Goal: Task Accomplishment & Management: Use online tool/utility

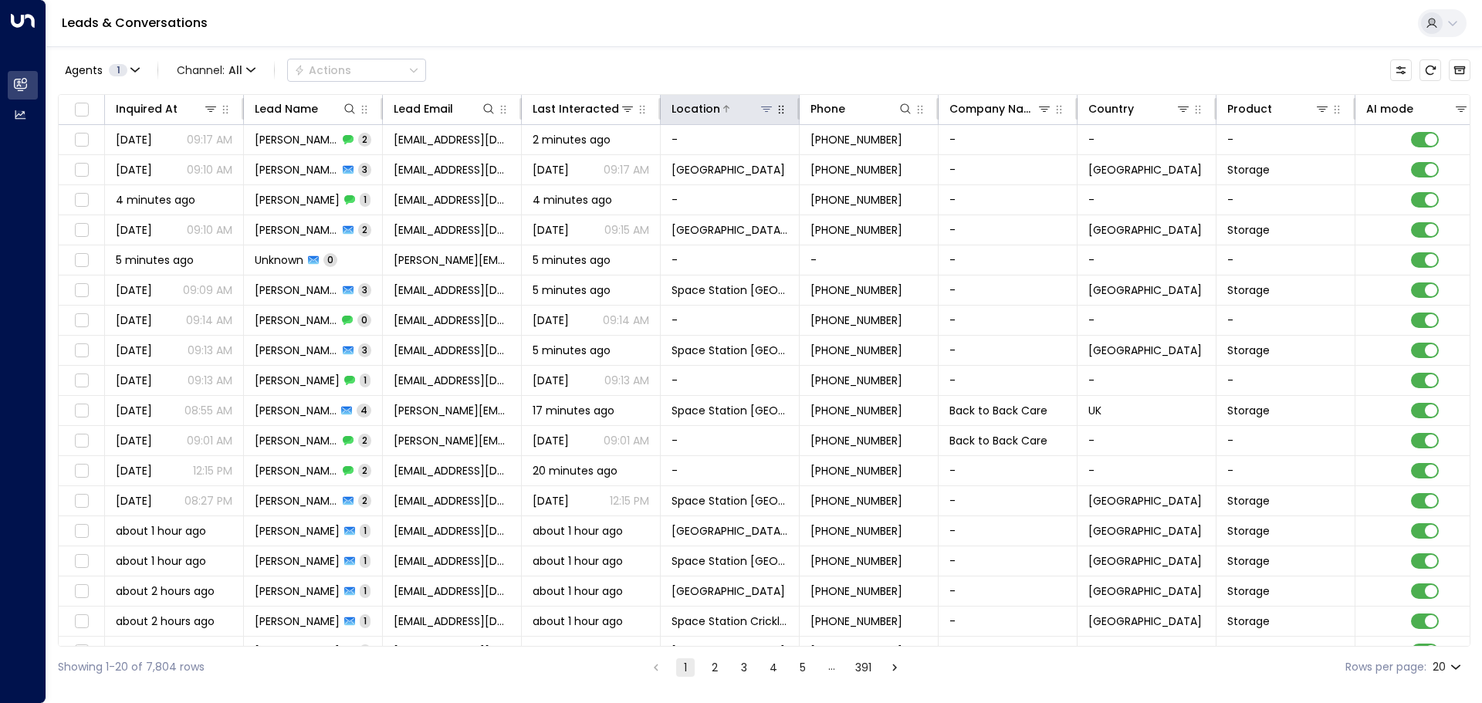
click at [771, 108] on icon at bounding box center [766, 109] width 12 height 12
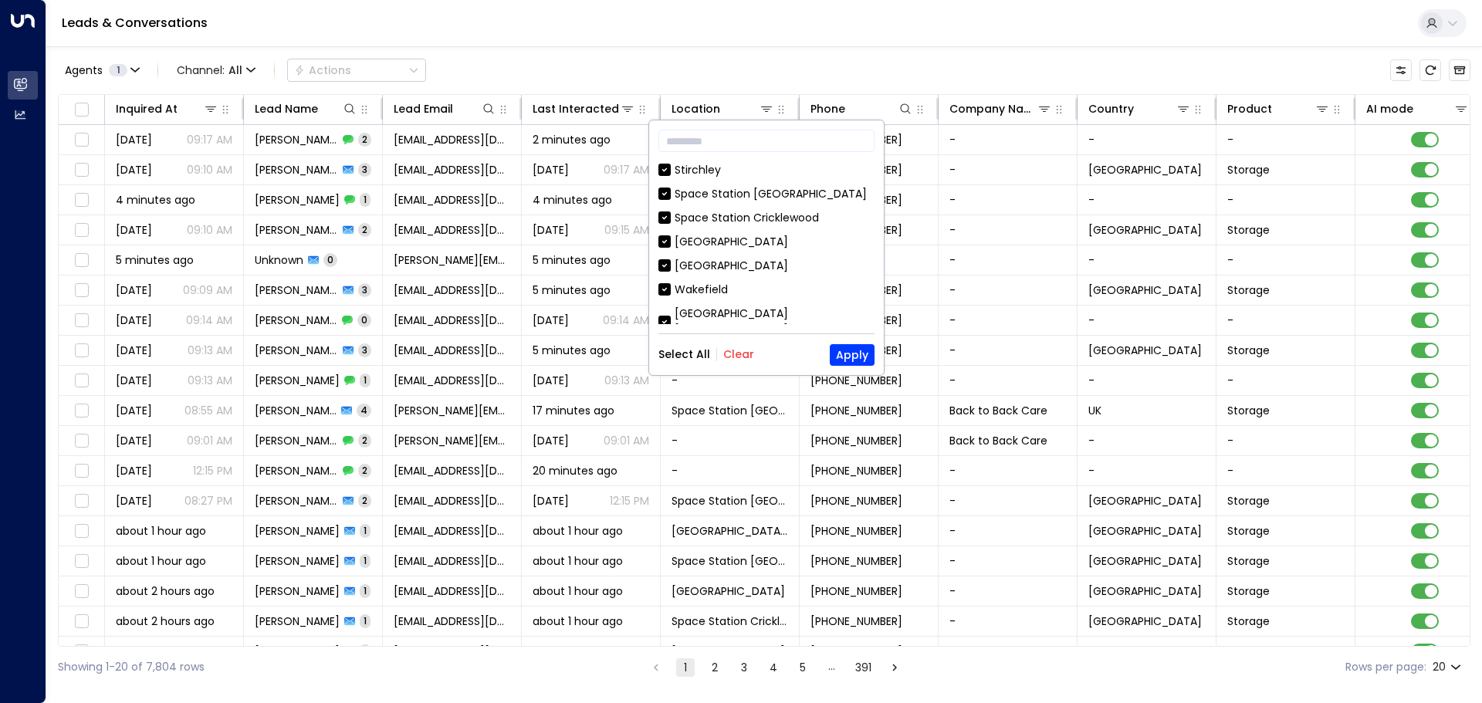
click at [730, 351] on button "Clear" at bounding box center [738, 354] width 31 height 12
click at [689, 290] on div "Wakefield" at bounding box center [701, 290] width 53 height 16
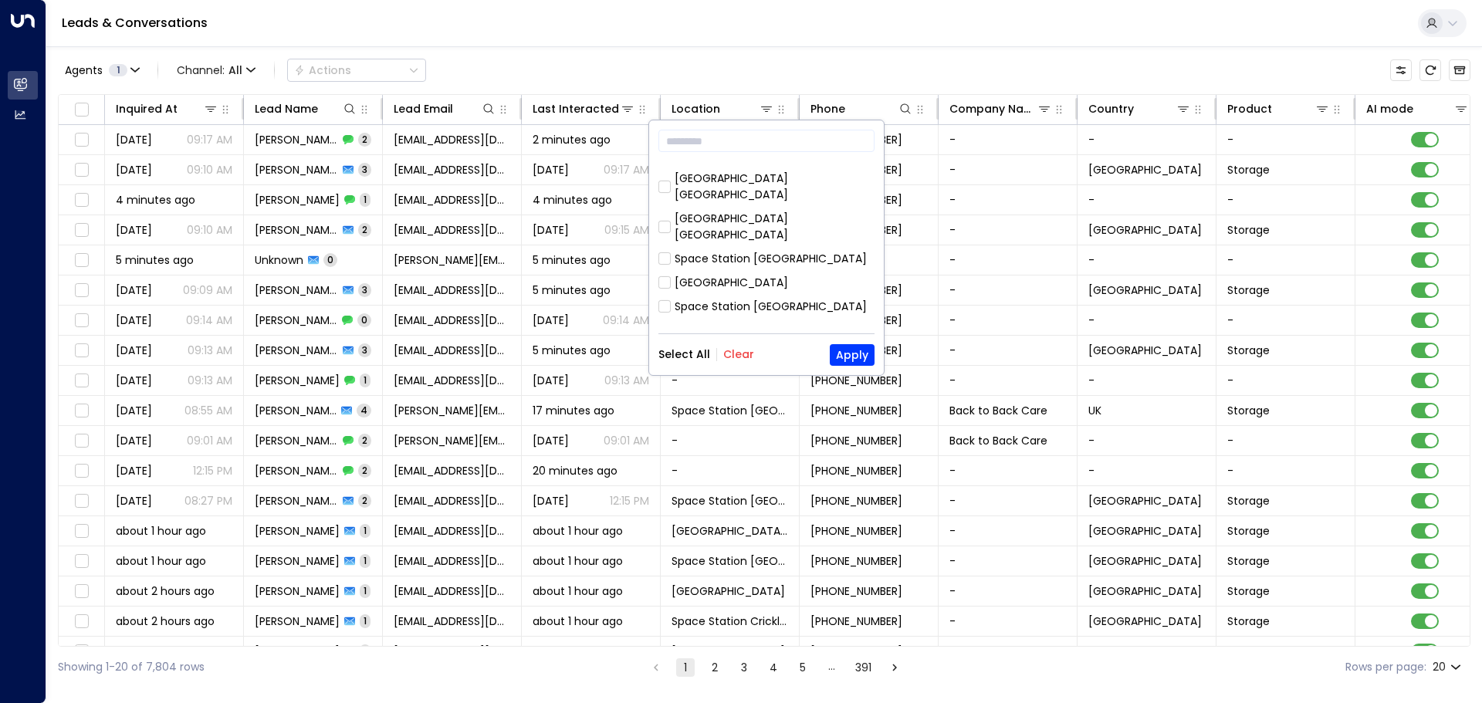
scroll to position [386, 0]
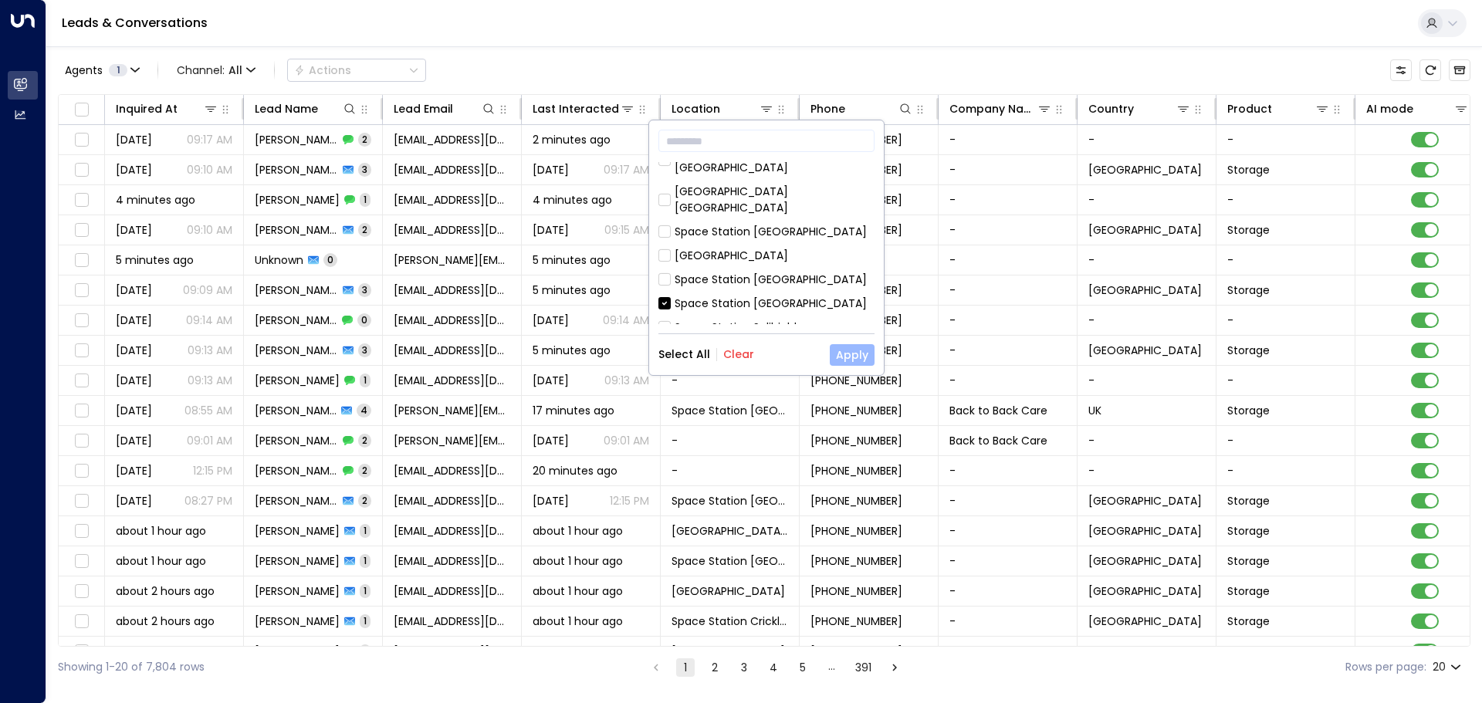
click at [845, 360] on button "Apply" at bounding box center [852, 355] width 45 height 22
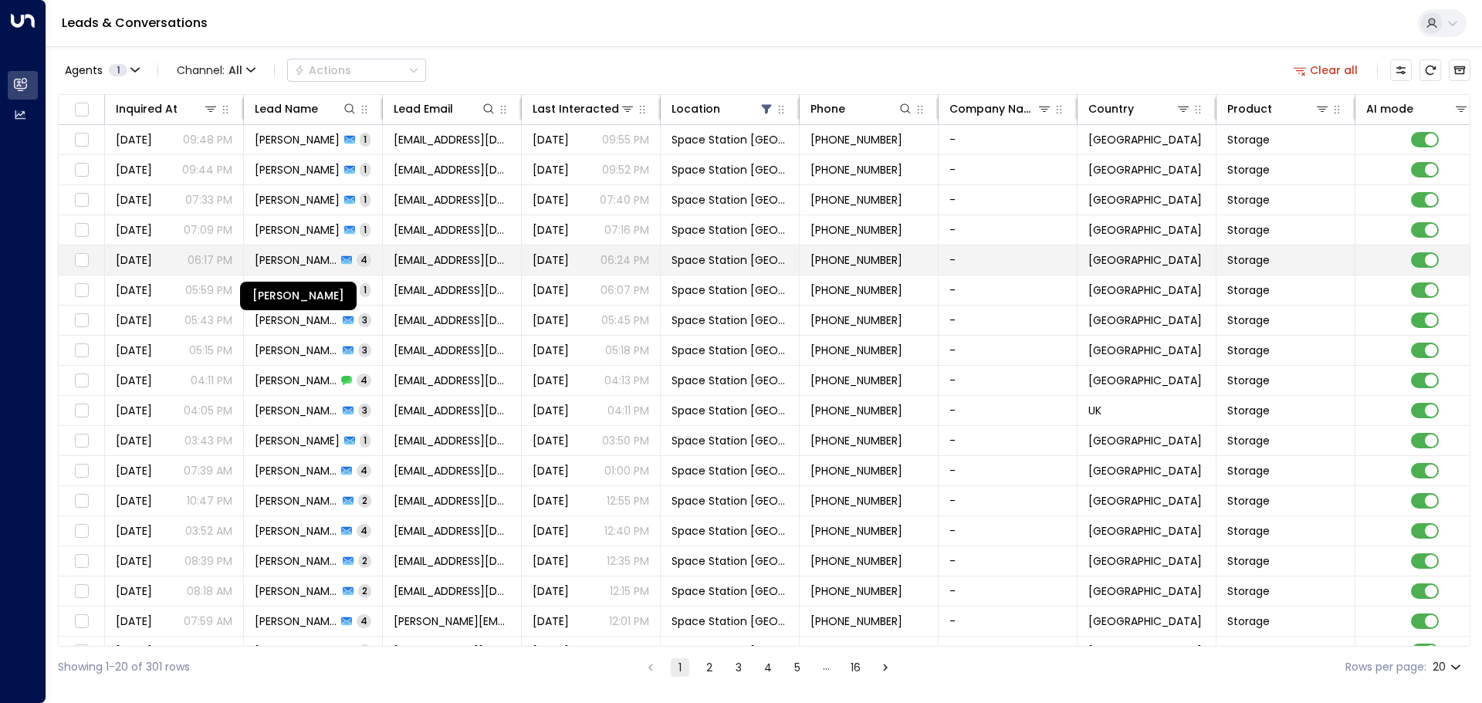
click at [270, 262] on span "[PERSON_NAME]" at bounding box center [296, 259] width 82 height 15
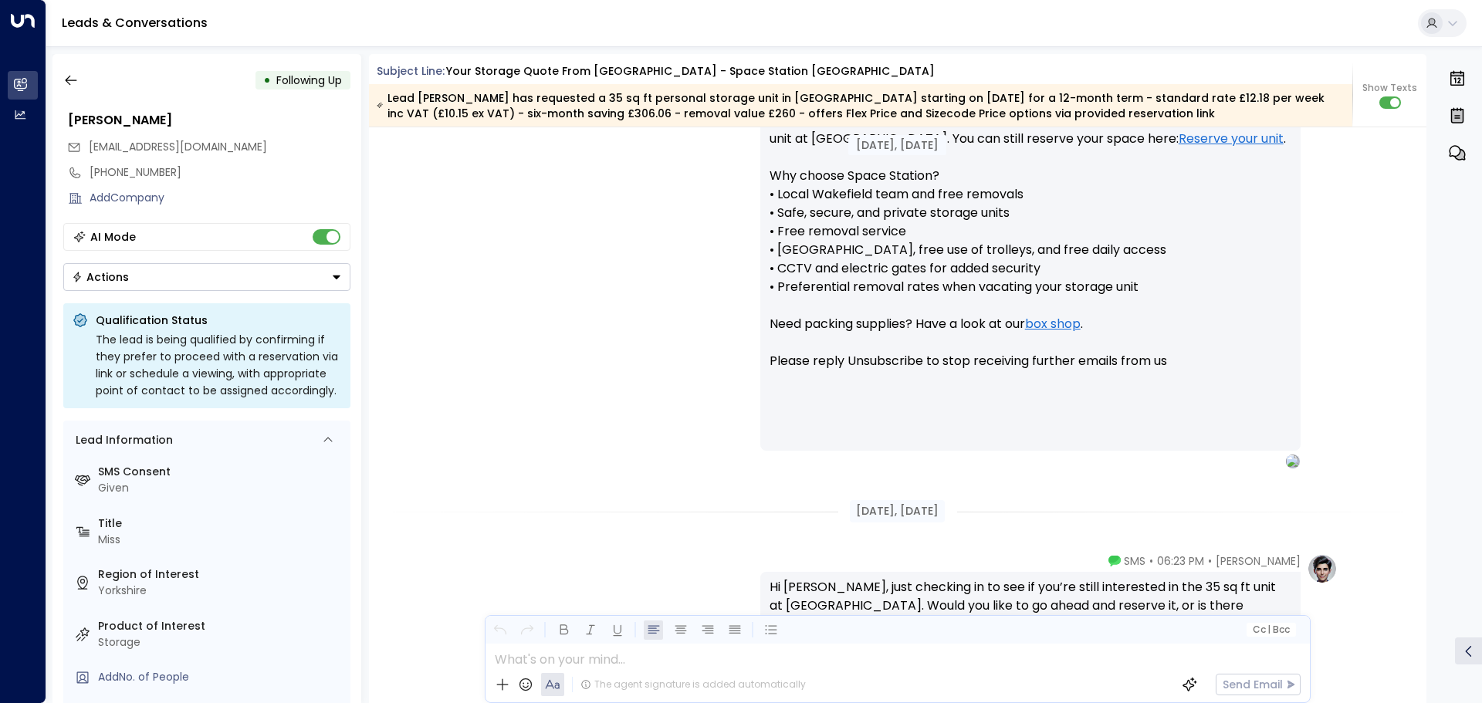
scroll to position [1275, 0]
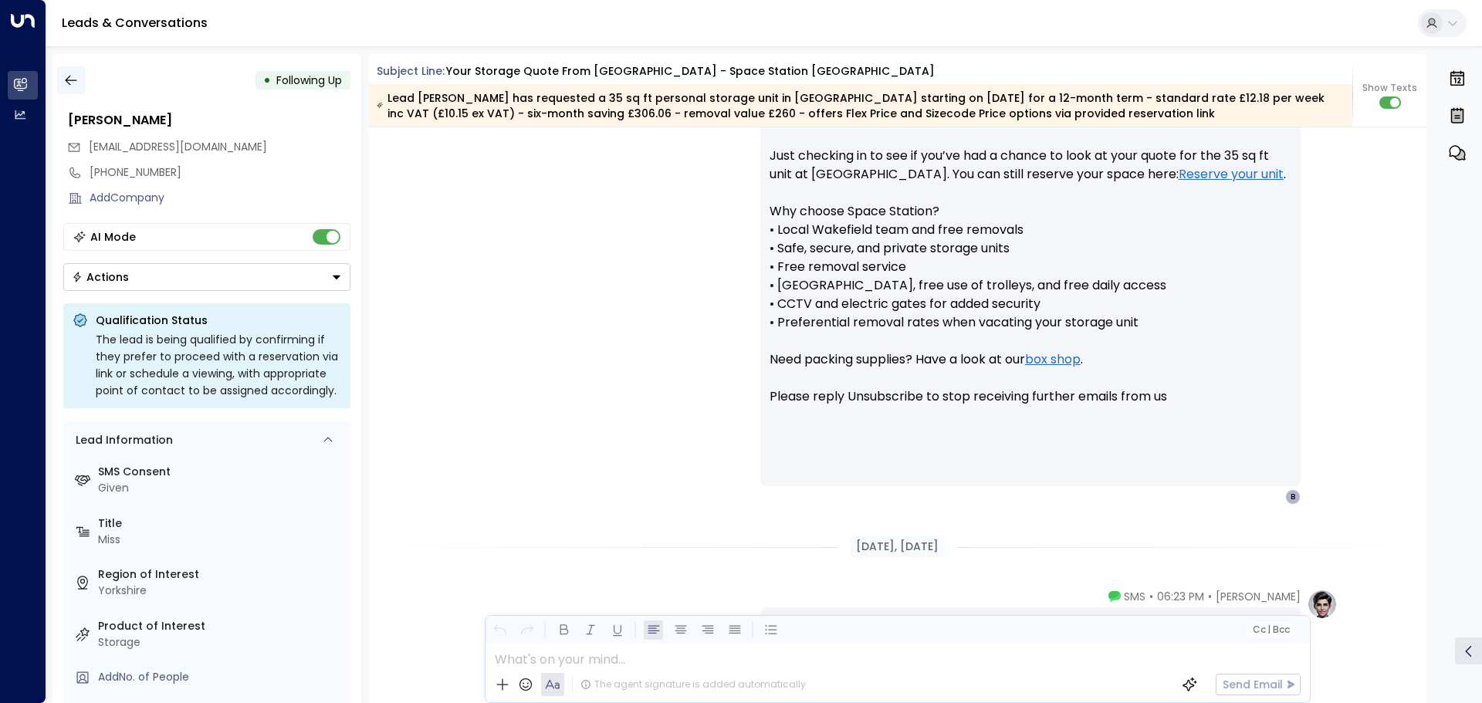
click at [78, 79] on icon "button" at bounding box center [70, 80] width 15 height 15
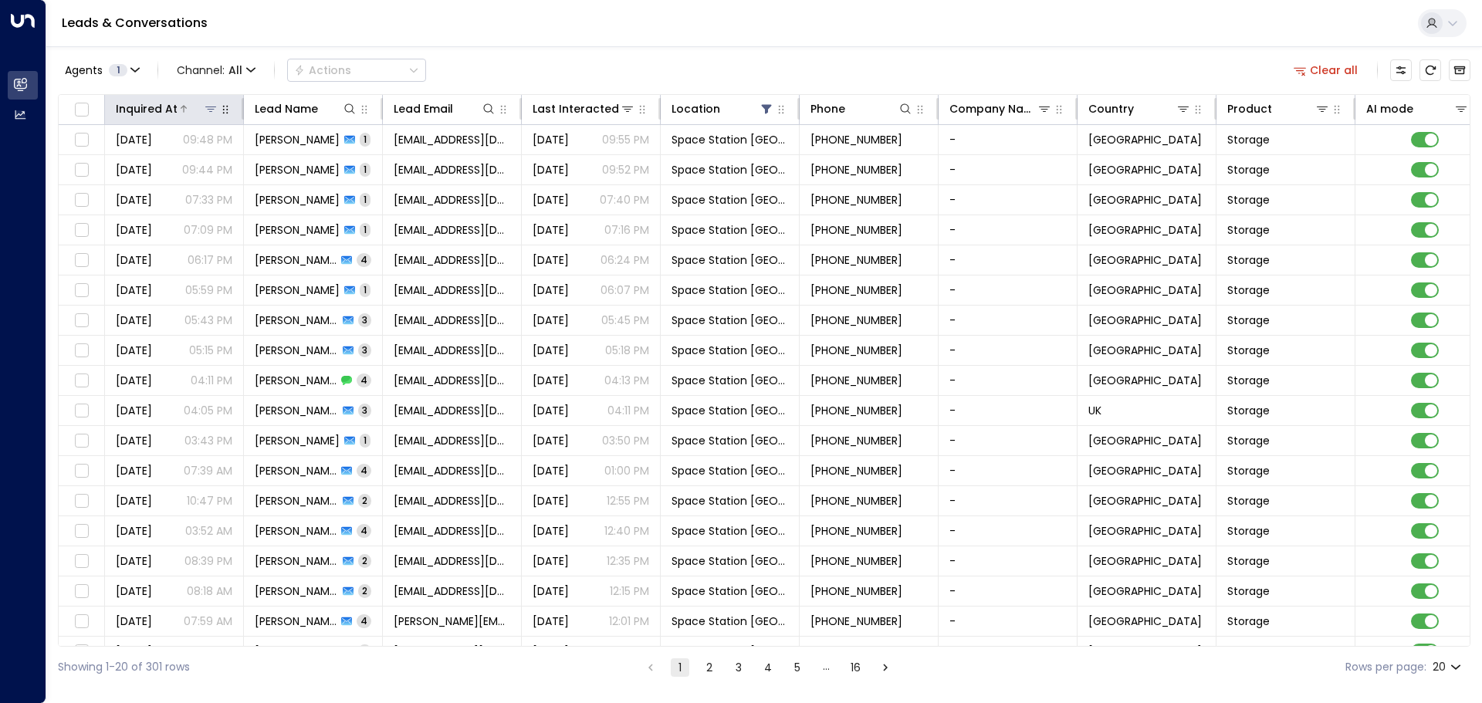
click at [181, 112] on icon at bounding box center [183, 108] width 9 height 9
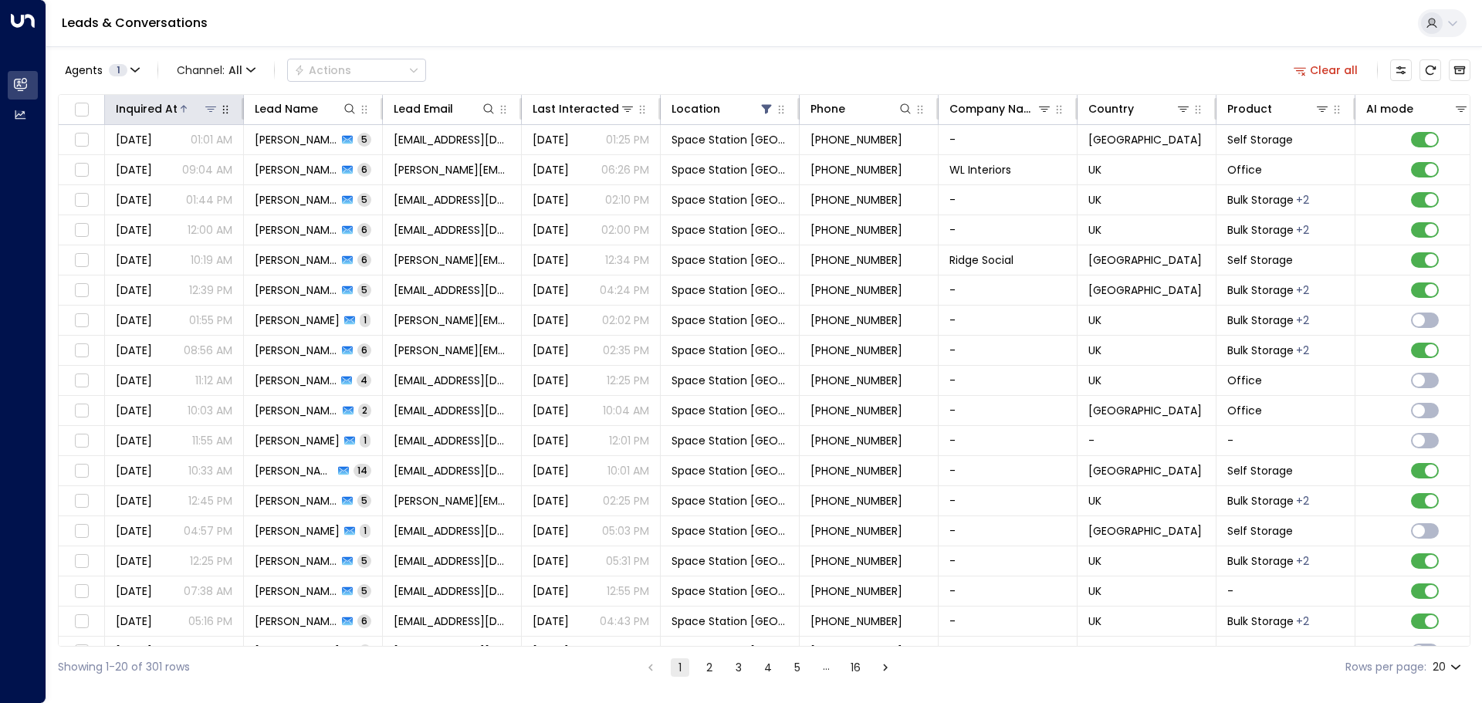
click at [181, 112] on icon at bounding box center [183, 108] width 9 height 9
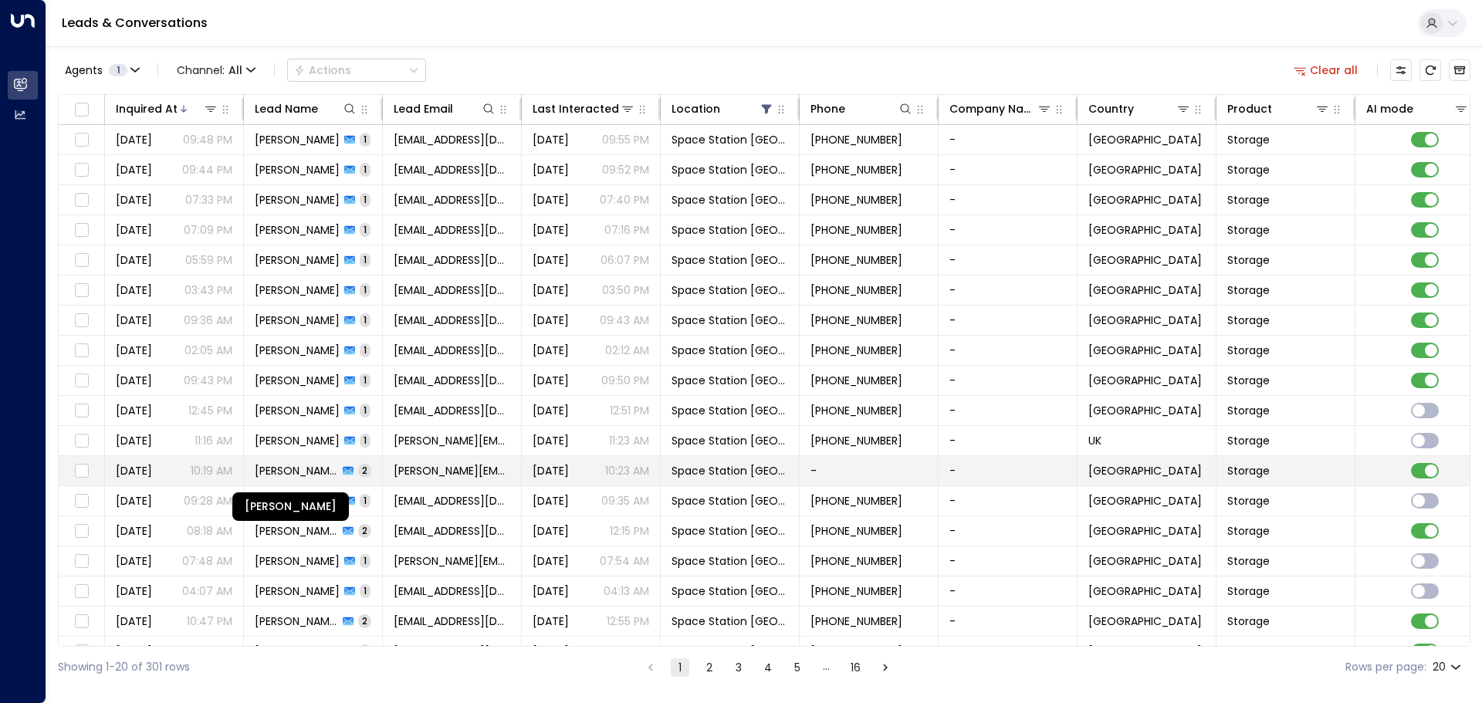
click at [293, 465] on span "[PERSON_NAME]" at bounding box center [296, 470] width 83 height 15
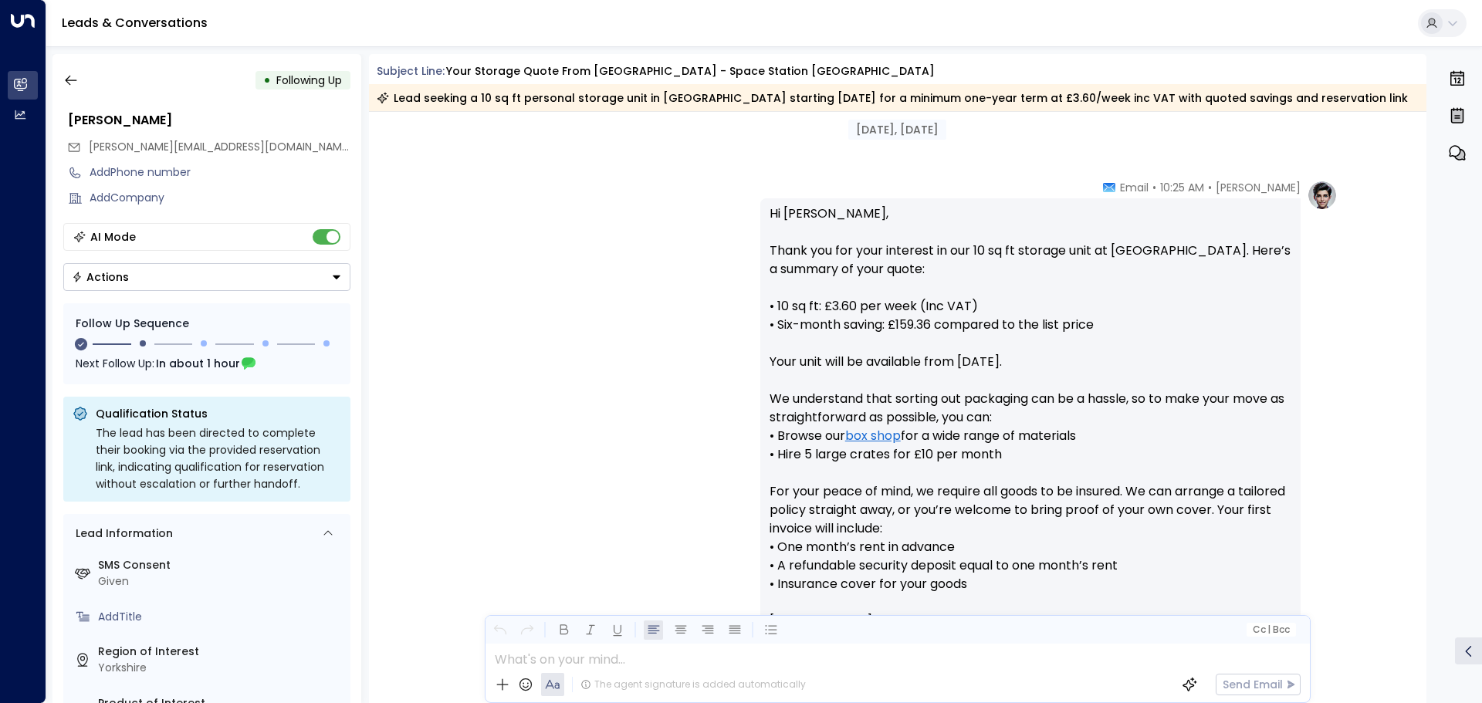
scroll to position [225, 0]
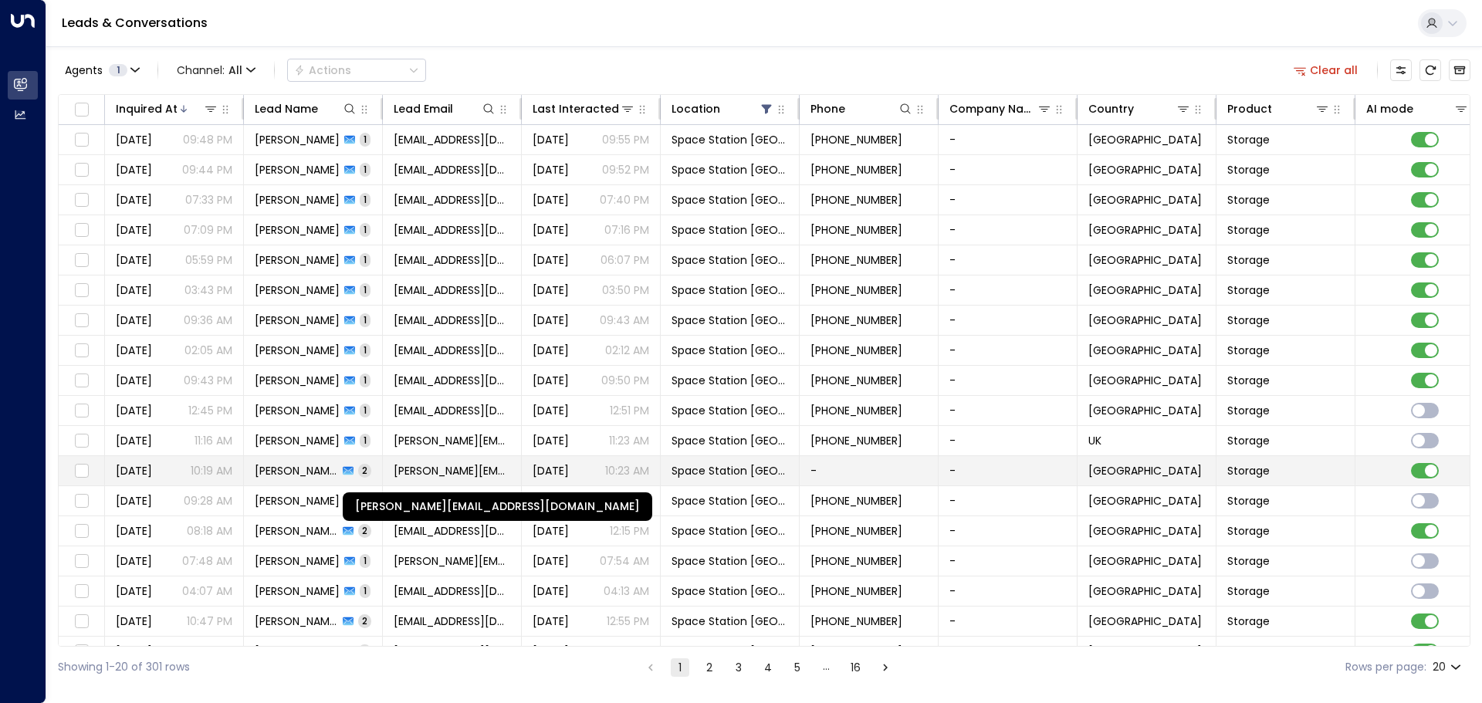
click at [459, 466] on span "[PERSON_NAME][EMAIL_ADDRESS][DOMAIN_NAME]" at bounding box center [452, 470] width 117 height 15
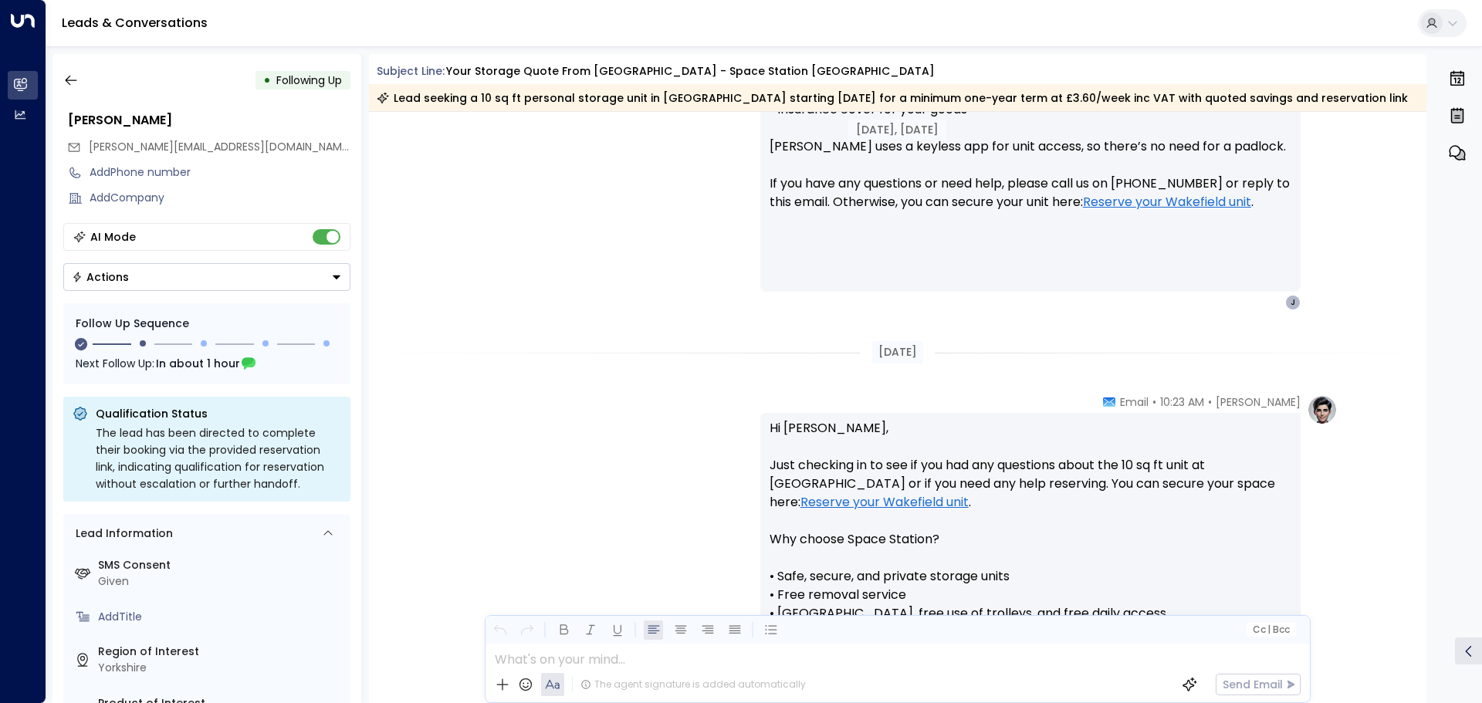
scroll to position [873, 0]
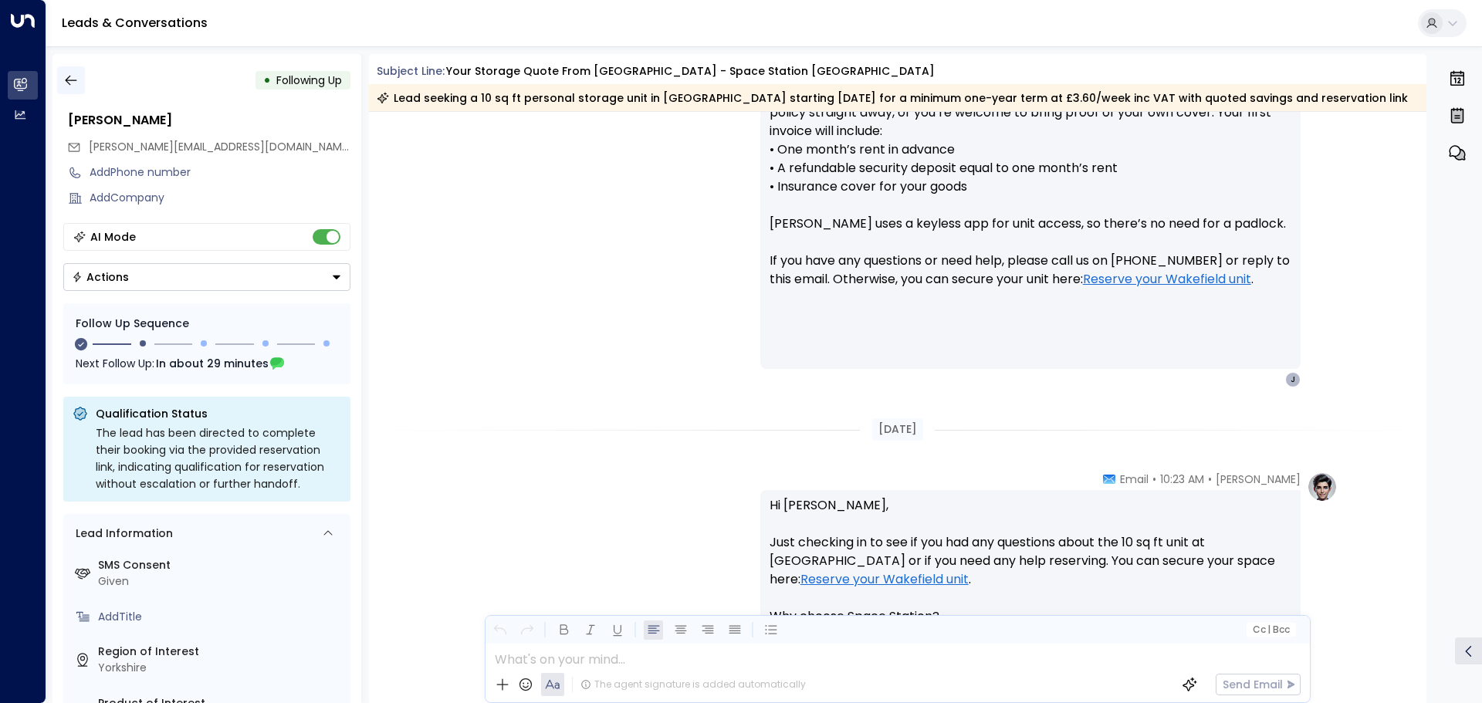
click at [66, 79] on icon "button" at bounding box center [70, 80] width 15 height 15
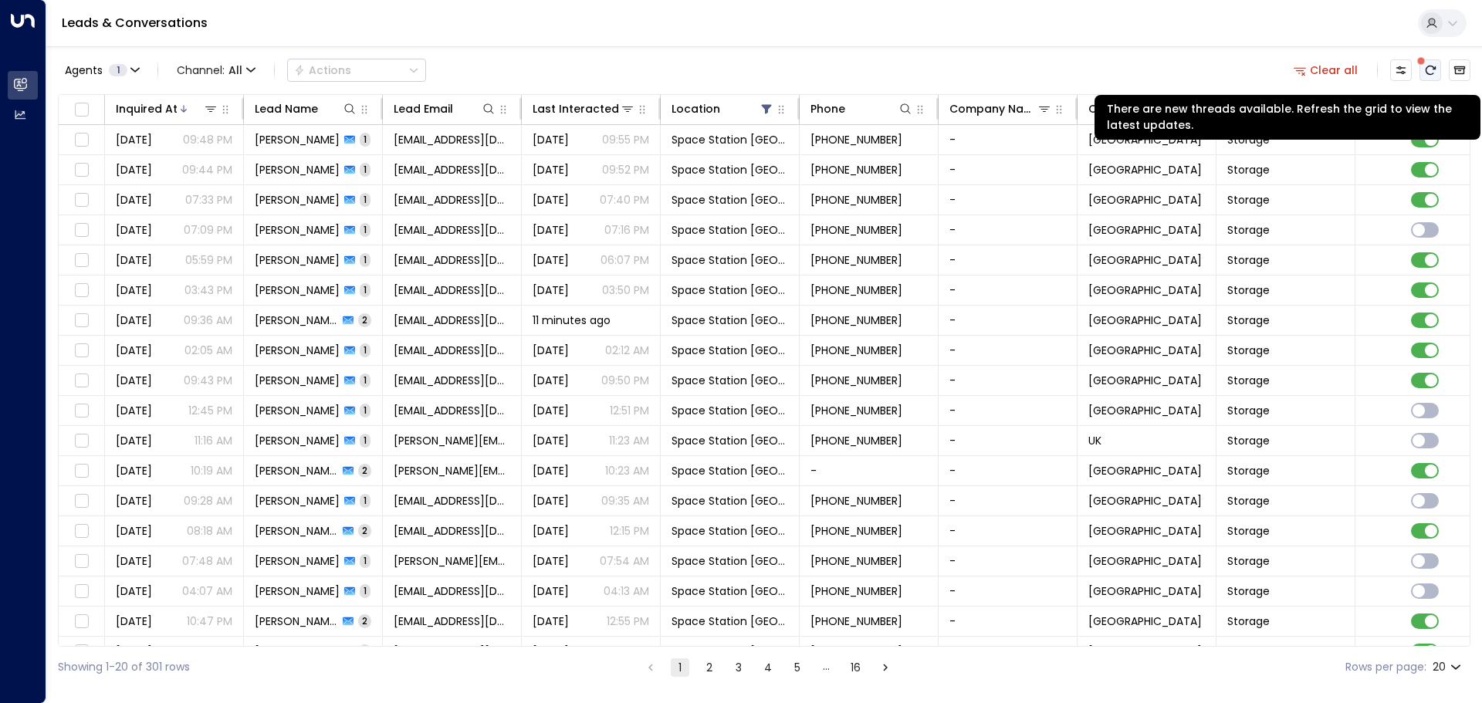
click at [1428, 69] on icon "There are new threads available. Refresh the grid to view the latest updates." at bounding box center [1430, 70] width 12 height 12
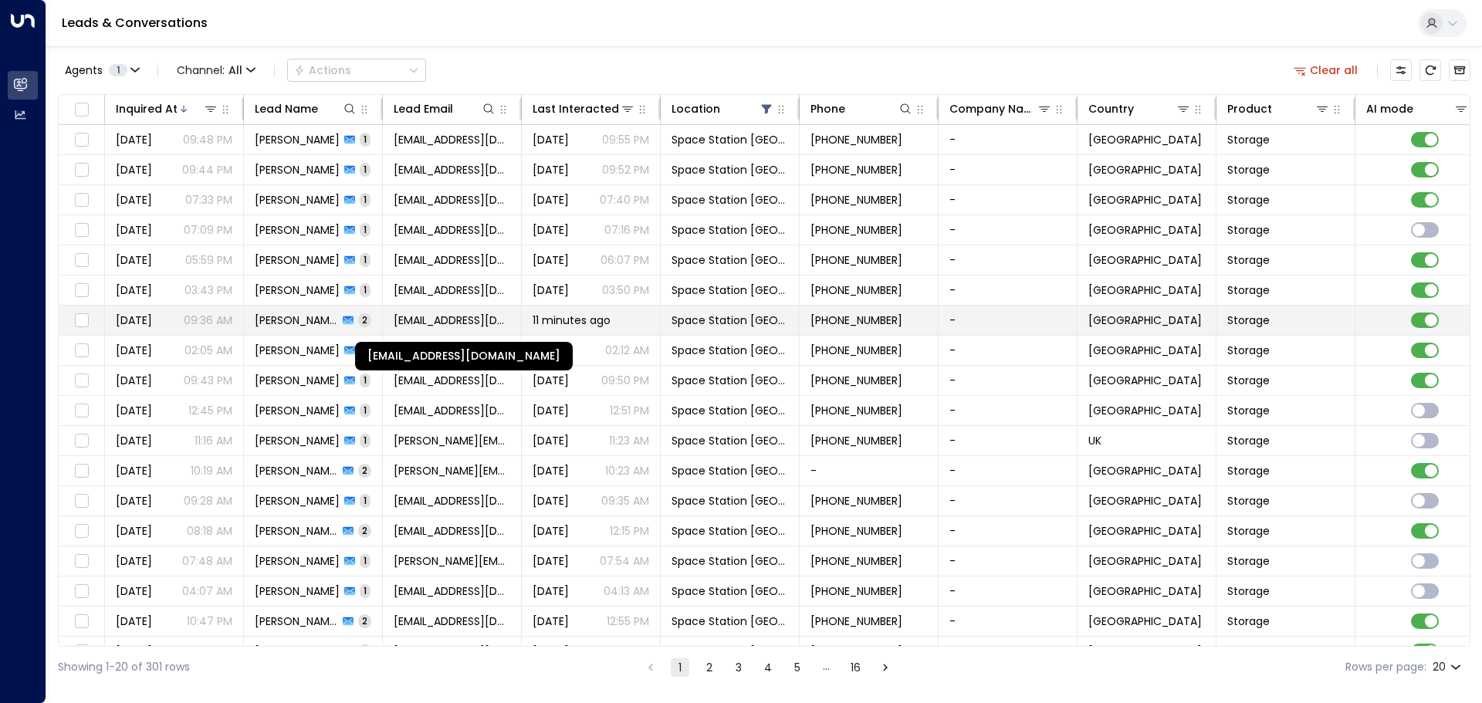
click at [439, 321] on span "[EMAIL_ADDRESS][DOMAIN_NAME]" at bounding box center [452, 320] width 117 height 15
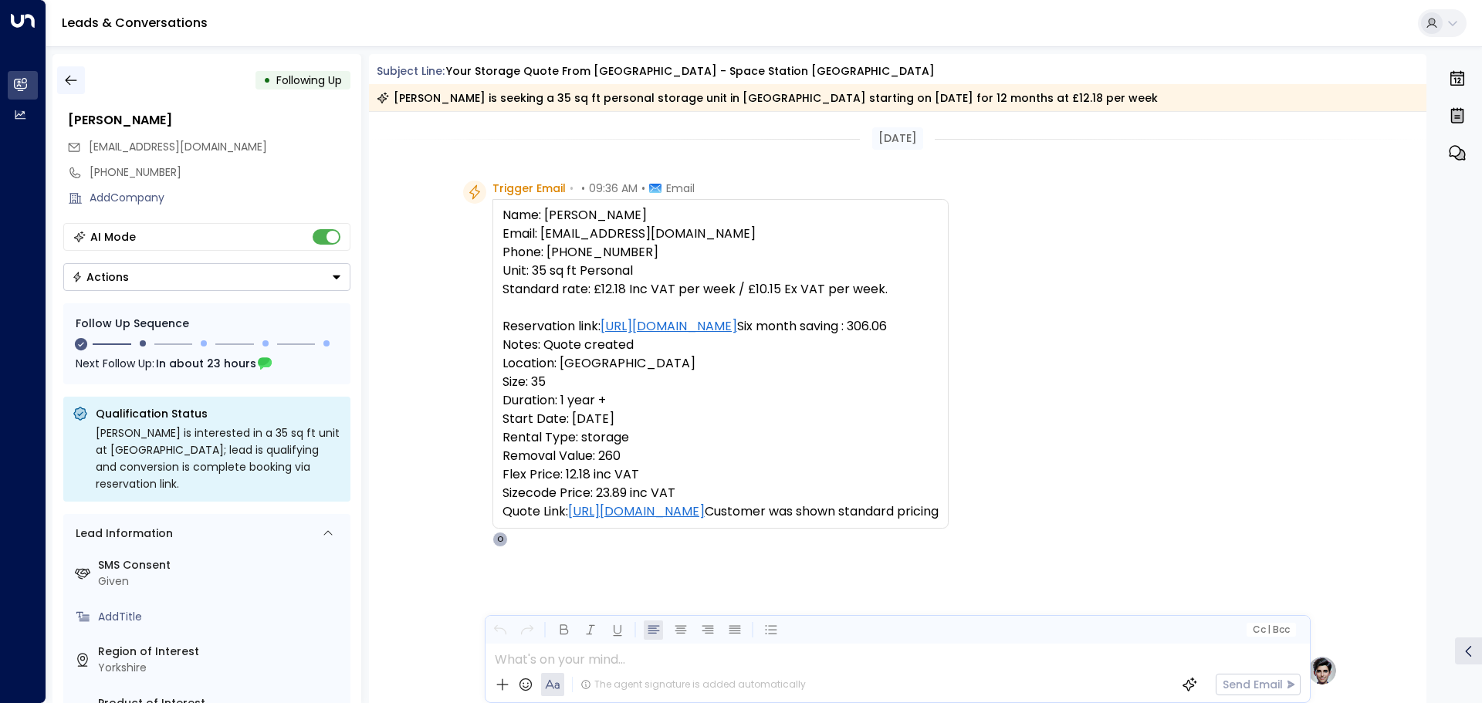
click at [69, 81] on icon "button" at bounding box center [70, 80] width 15 height 15
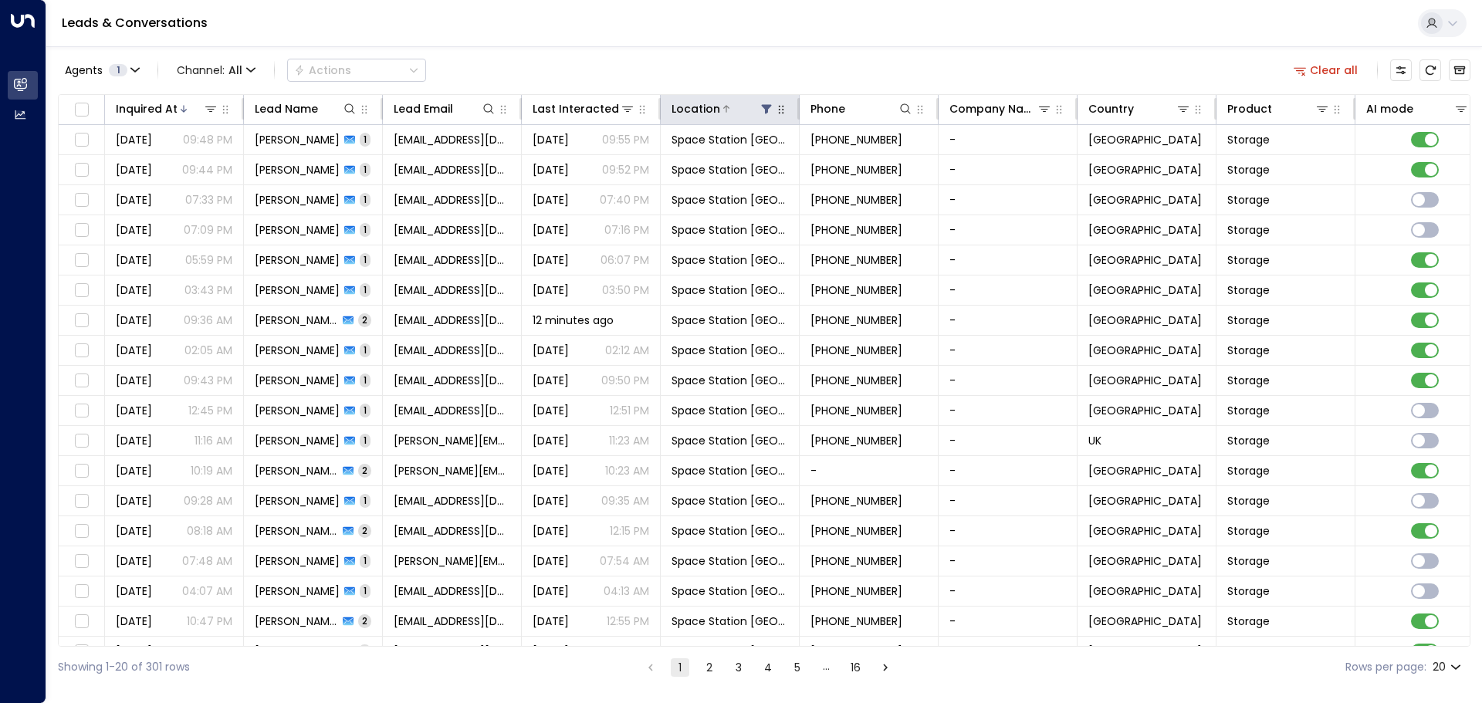
click at [772, 107] on icon at bounding box center [766, 109] width 12 height 12
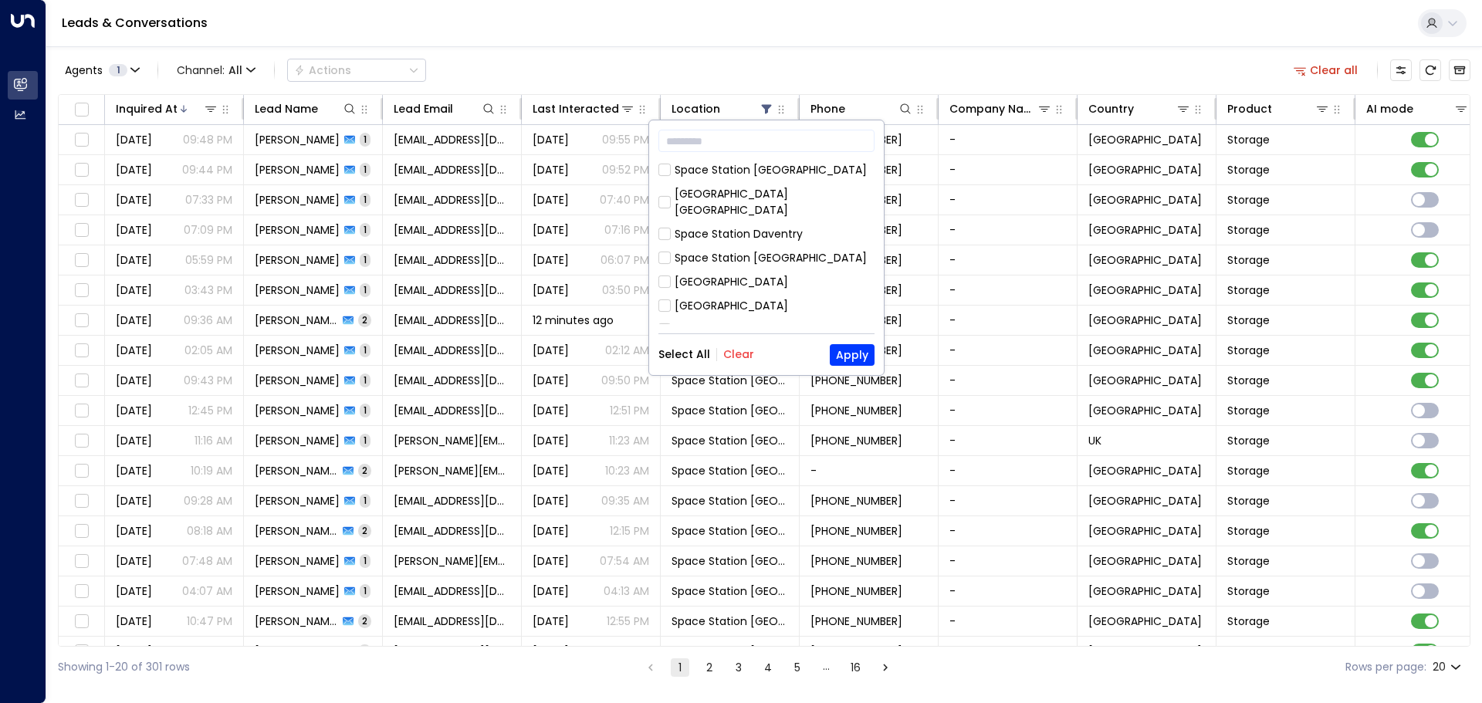
click at [740, 348] on button "Clear" at bounding box center [738, 354] width 31 height 12
click at [845, 362] on button "Apply" at bounding box center [852, 355] width 45 height 22
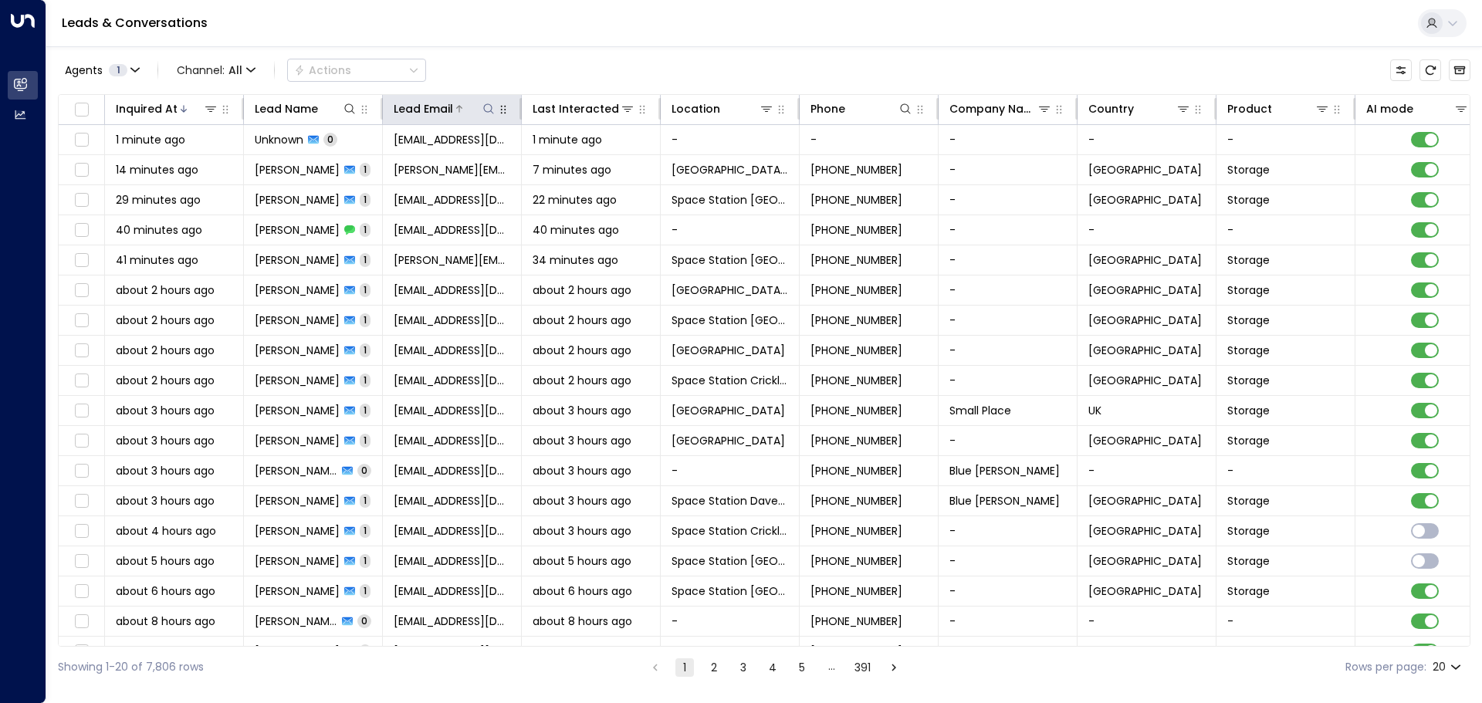
click at [489, 110] on icon at bounding box center [489, 109] width 12 height 12
type input "**********"
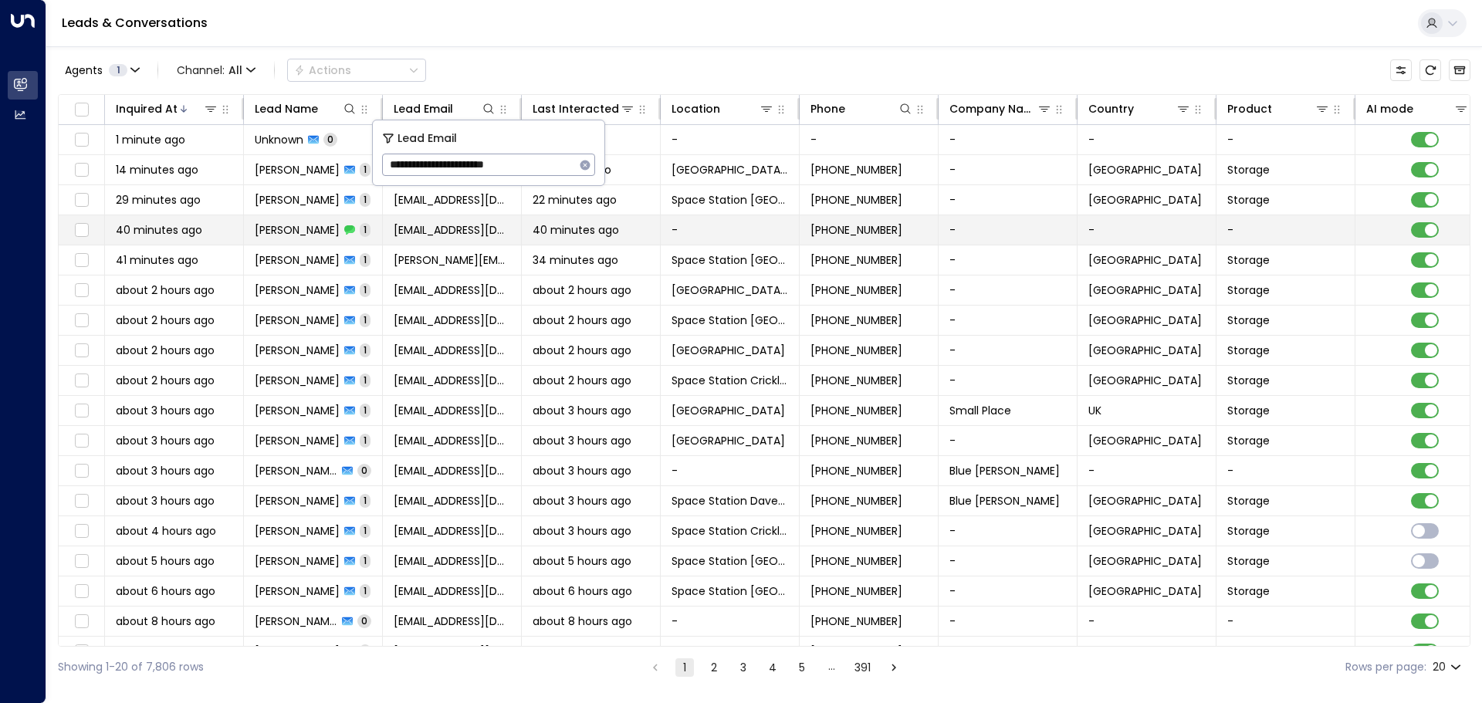
click at [514, 216] on td "[EMAIL_ADDRESS][DOMAIN_NAME]" at bounding box center [452, 229] width 139 height 29
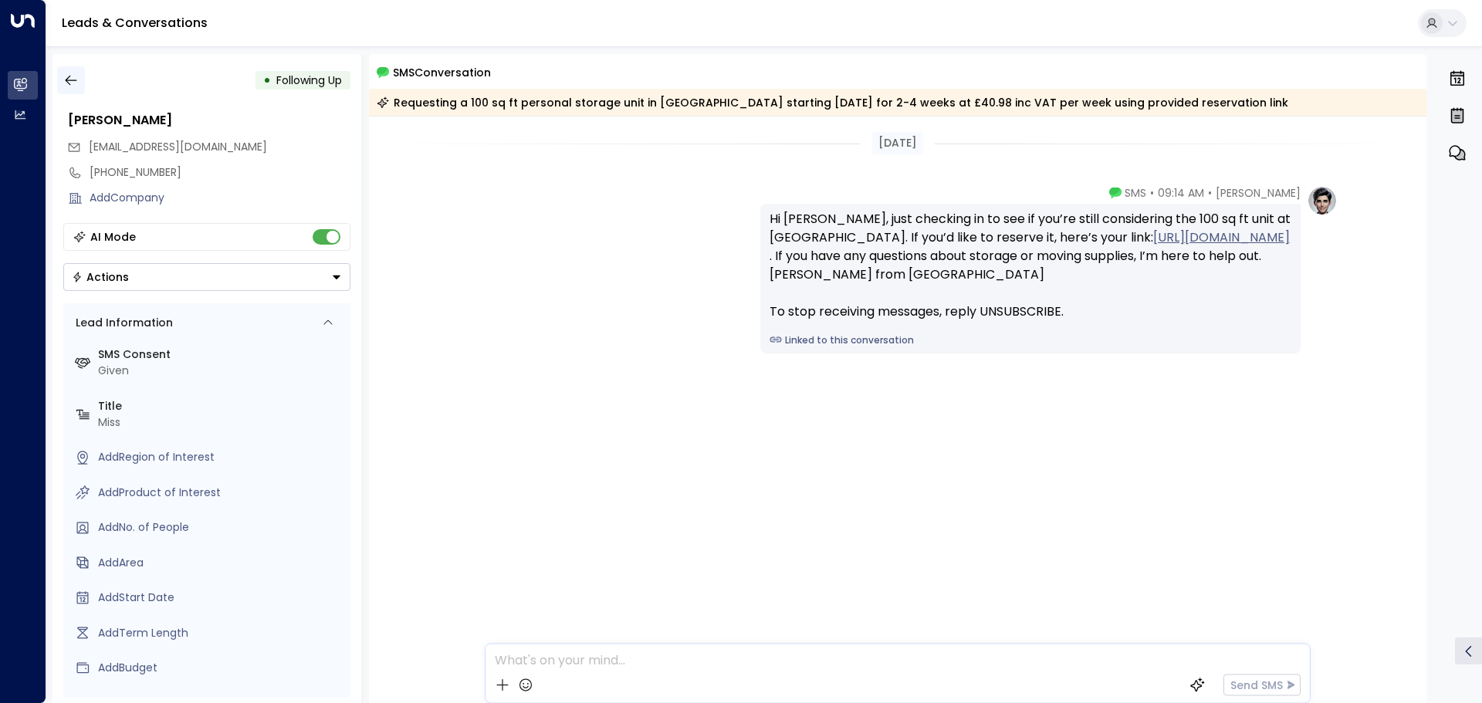
click at [71, 79] on icon "button" at bounding box center [70, 80] width 15 height 15
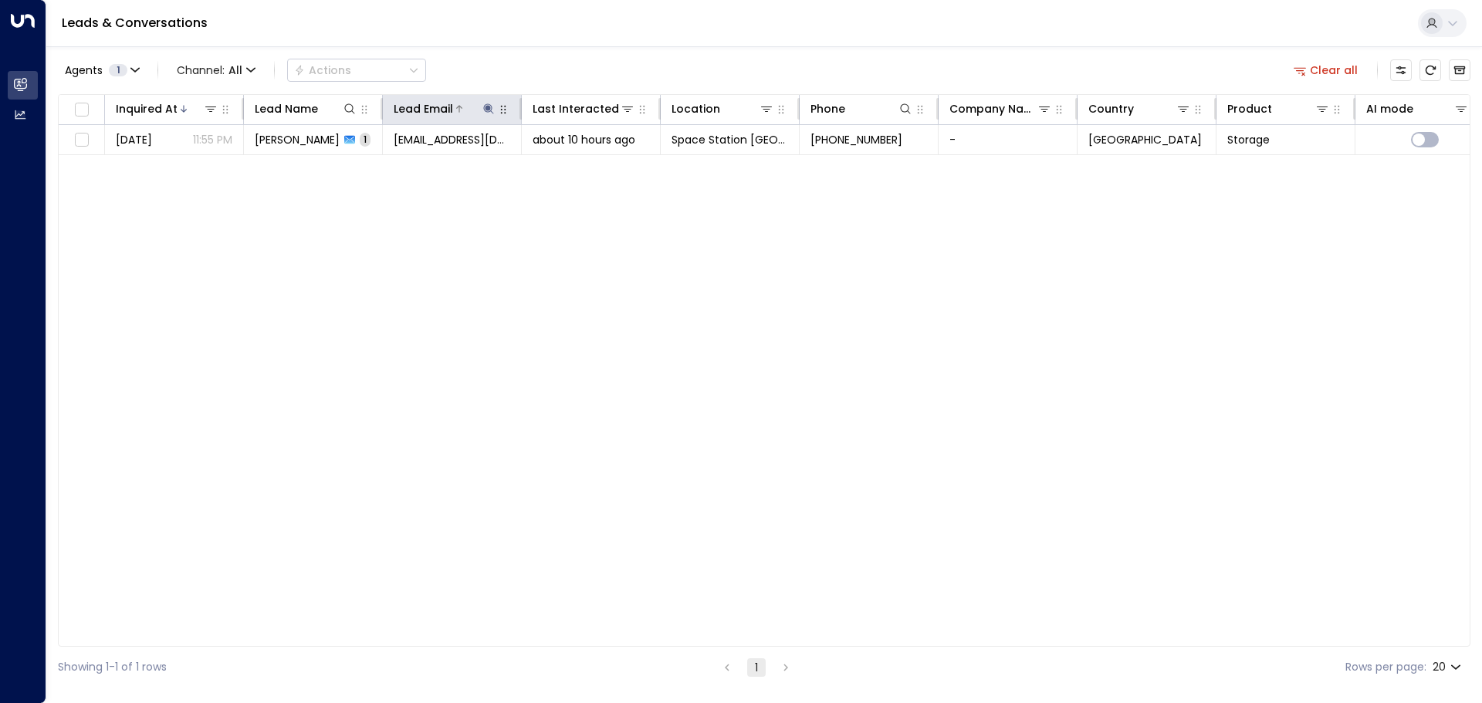
click at [488, 108] on icon at bounding box center [489, 108] width 10 height 10
drag, startPoint x: 532, startPoint y: 167, endPoint x: 390, endPoint y: 156, distance: 142.5
click at [390, 156] on input "**********" at bounding box center [478, 165] width 193 height 29
type input "**********"
click at [467, 452] on div "Inquired At Lead Name Lead Email Last Interacted Location Phone Company Name Co…" at bounding box center [764, 370] width 1413 height 553
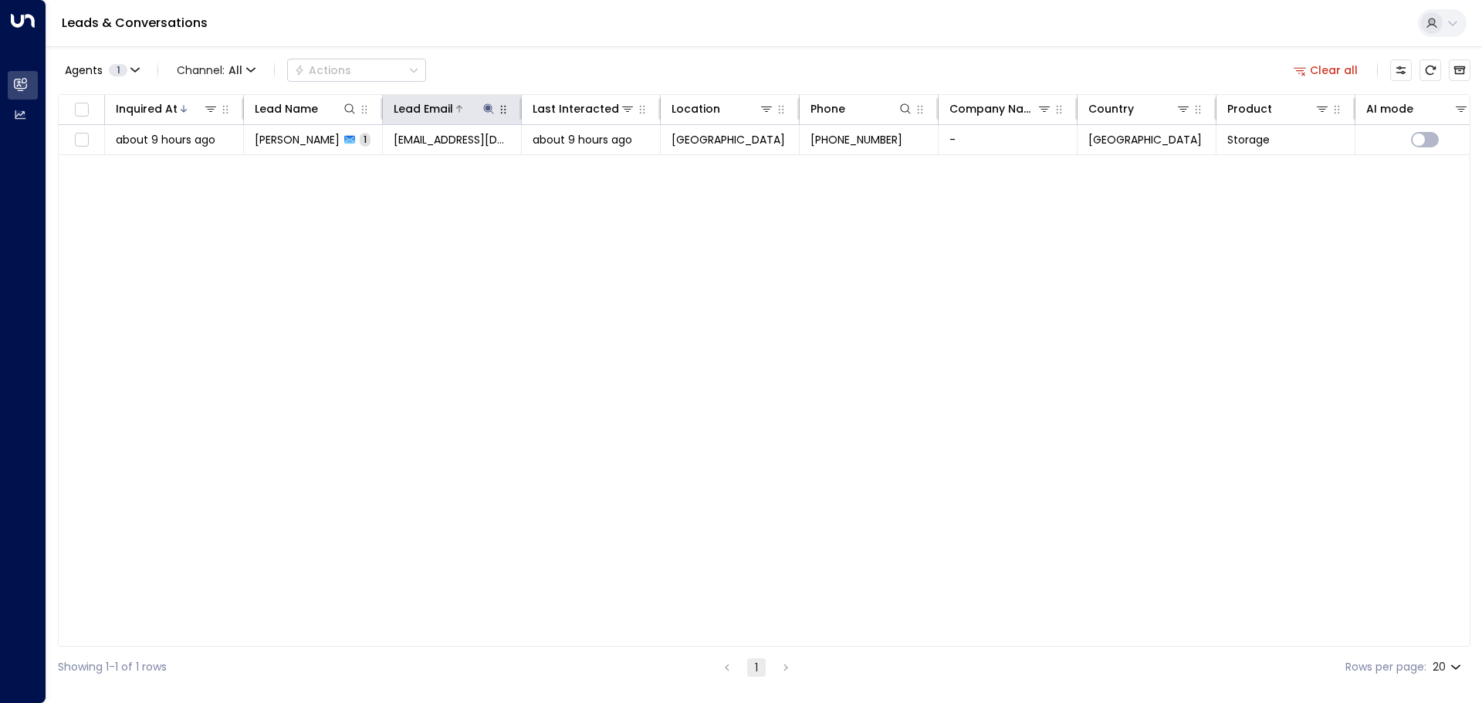
click at [491, 113] on icon at bounding box center [489, 109] width 12 height 12
click at [485, 110] on icon at bounding box center [489, 109] width 12 height 12
drag, startPoint x: 494, startPoint y: 160, endPoint x: 387, endPoint y: 160, distance: 107.3
click at [387, 160] on input "**********" at bounding box center [478, 165] width 193 height 29
type input "**********"
